Goal: Information Seeking & Learning: Understand process/instructions

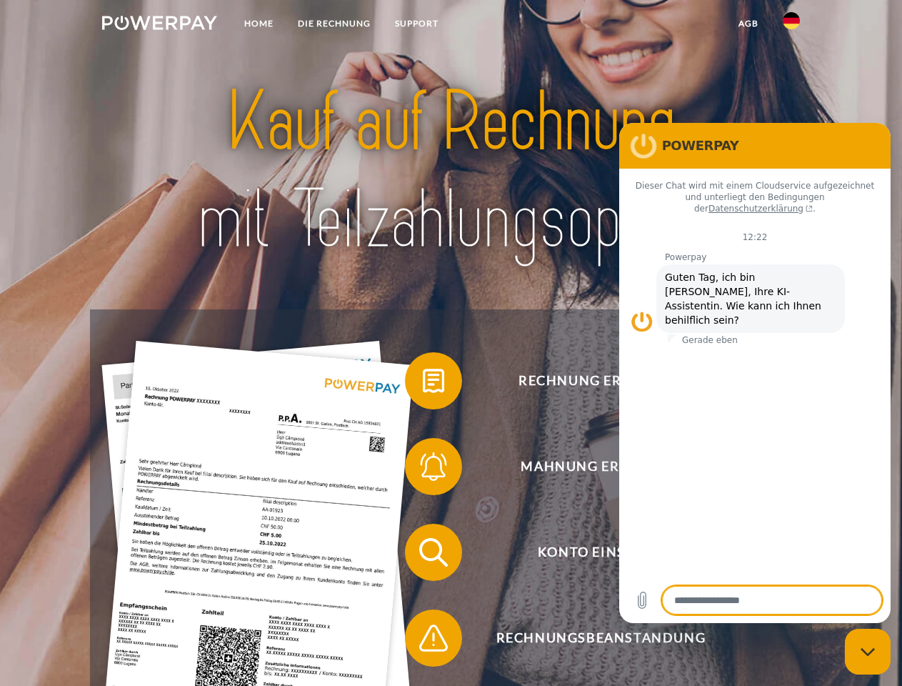
click at [159, 25] on img at bounding box center [159, 23] width 115 height 14
click at [791, 25] on img at bounding box center [791, 20] width 17 height 17
click at [748, 24] on link "agb" at bounding box center [748, 24] width 44 height 26
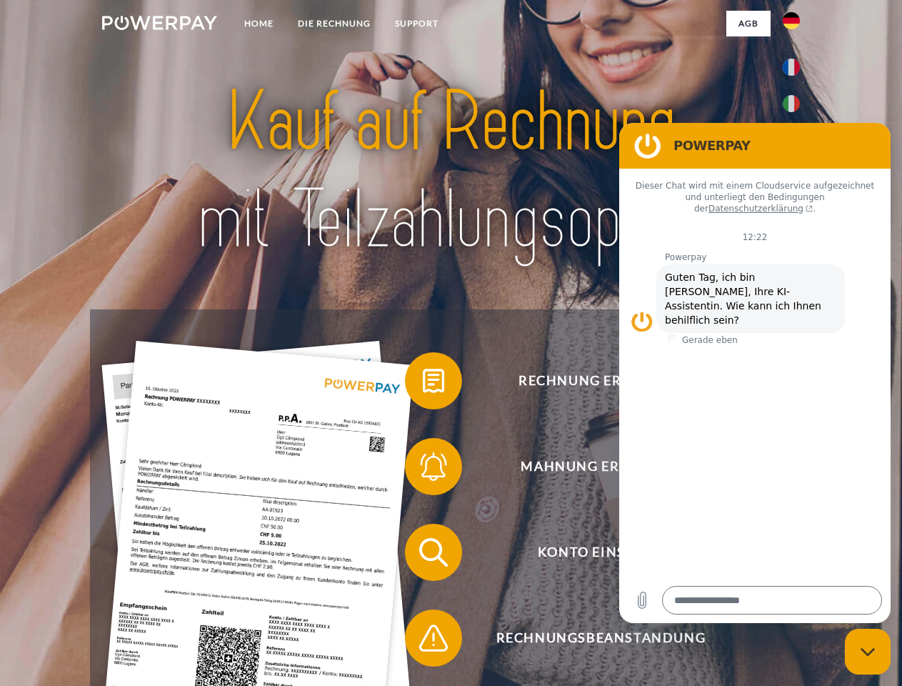
click at [423, 384] on span at bounding box center [411, 380] width 71 height 71
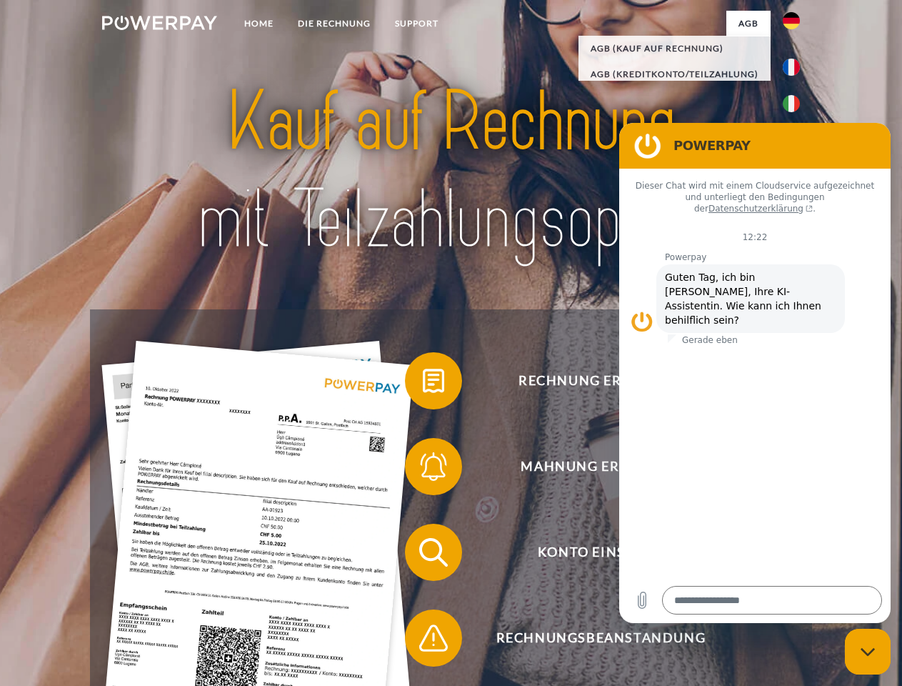
click at [423, 469] on span at bounding box center [411, 466] width 71 height 71
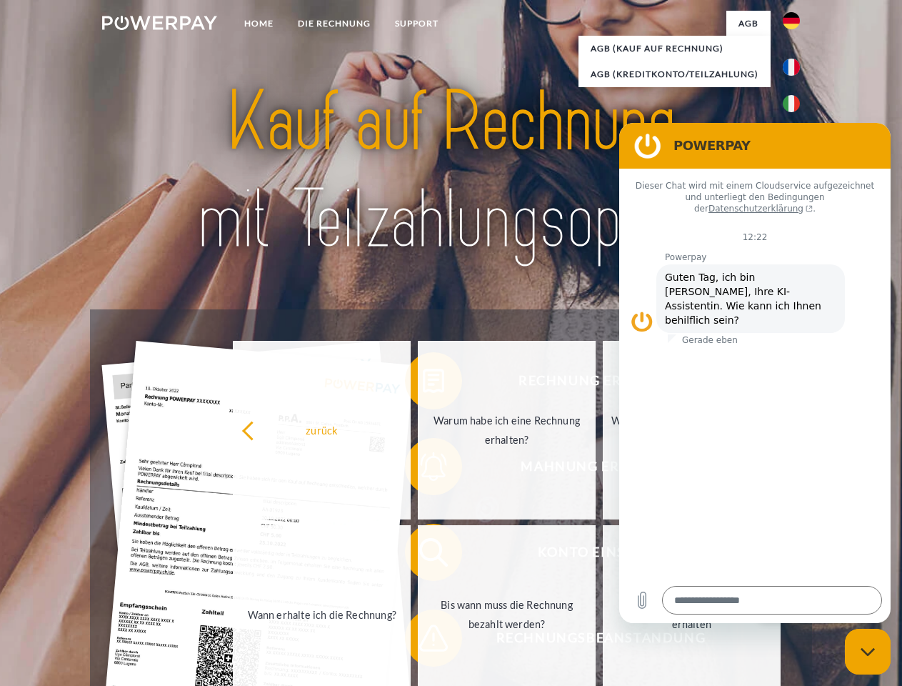
click at [423, 555] on link "Bis wann muss die Rechnung bezahlt werden?" at bounding box center [507, 614] width 178 height 179
click at [423, 641] on link "Bis wann muss die Rechnung bezahlt werden?" at bounding box center [507, 614] width 178 height 179
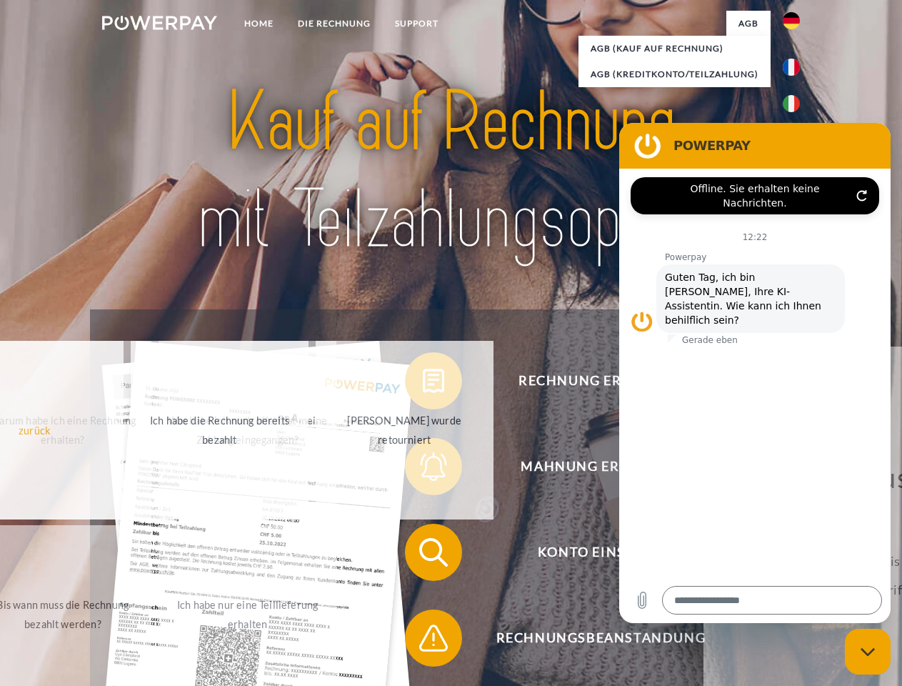
click at [868, 651] on icon "Messaging-Fenster schließen" at bounding box center [868, 651] width 15 height 9
type textarea "*"
